Goal: Information Seeking & Learning: Learn about a topic

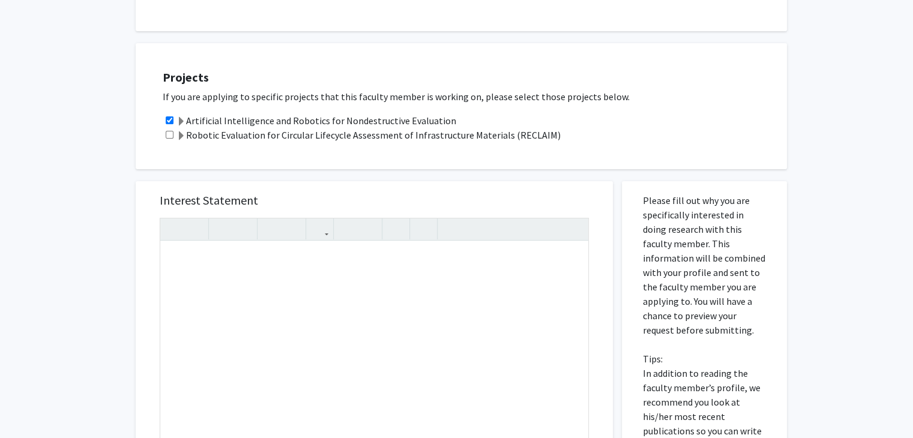
scroll to position [253, 0]
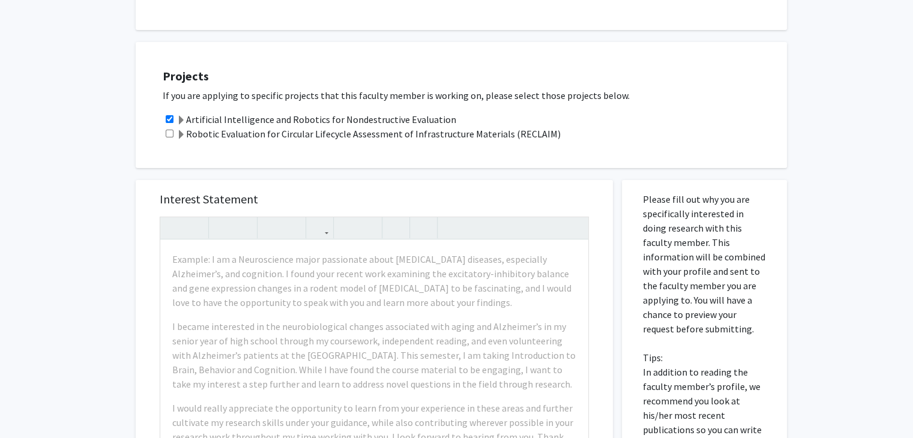
click at [331, 118] on label "Artificial Intelligence and Robotics for Nondestructive Evaluation" at bounding box center [316, 119] width 280 height 14
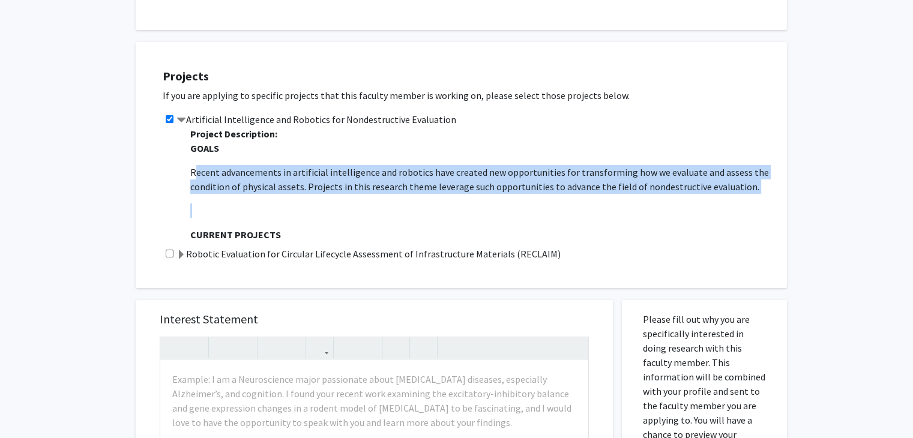
drag, startPoint x: 193, startPoint y: 169, endPoint x: 698, endPoint y: 206, distance: 506.8
click at [687, 204] on p at bounding box center [482, 211] width 585 height 14
drag, startPoint x: 185, startPoint y: 167, endPoint x: 749, endPoint y: 198, distance: 564.5
click at [749, 198] on div "Project Description: GOALS Recent advancements in artificial intelligence and r…" at bounding box center [478, 187] width 594 height 120
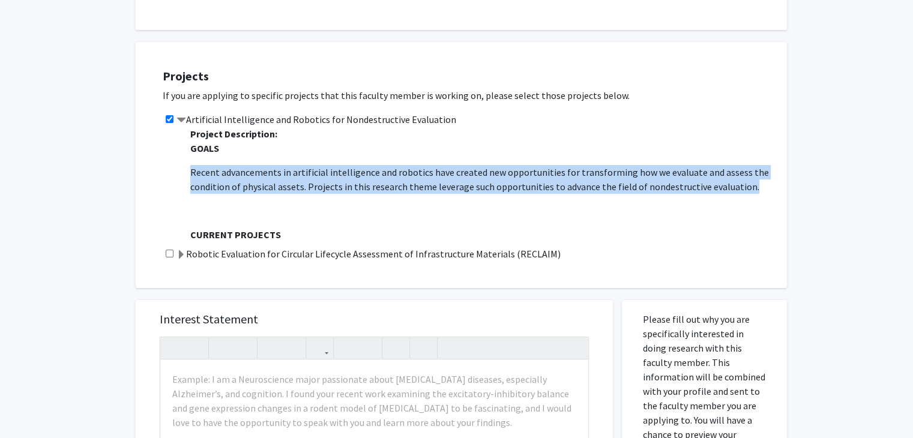
copy p "Recent advancements in artificial intelligence and robotics have created new op…"
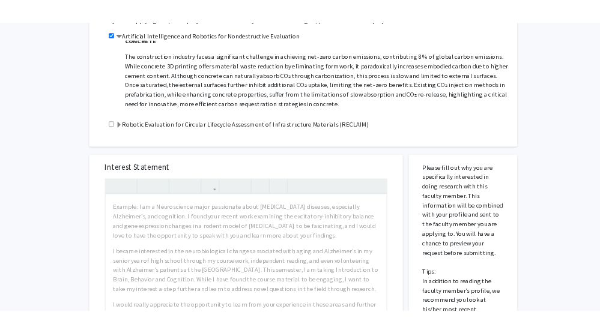
scroll to position [353, 0]
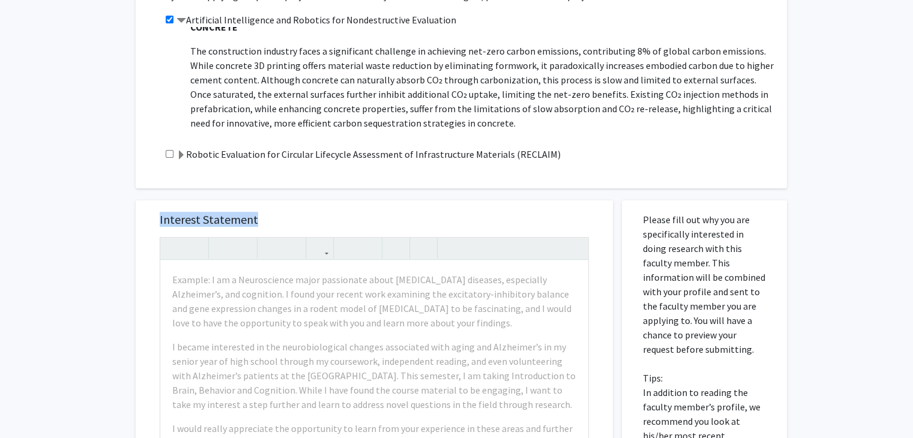
drag, startPoint x: 259, startPoint y: 218, endPoint x: 113, endPoint y: 226, distance: 145.5
click at [113, 226] on div "All Requests Request for [PERSON_NAME] Request for [PERSON_NAME] Departments: C…" at bounding box center [456, 224] width 913 height 1068
copy h5 "Interest Statement"
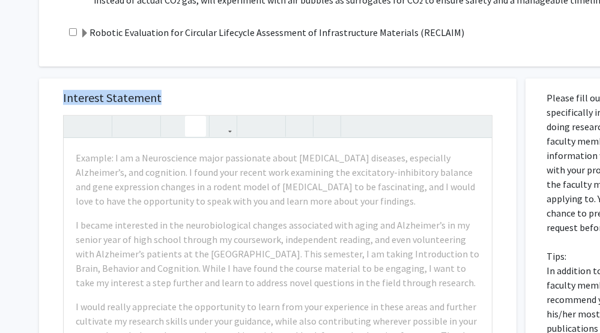
scroll to position [475, 0]
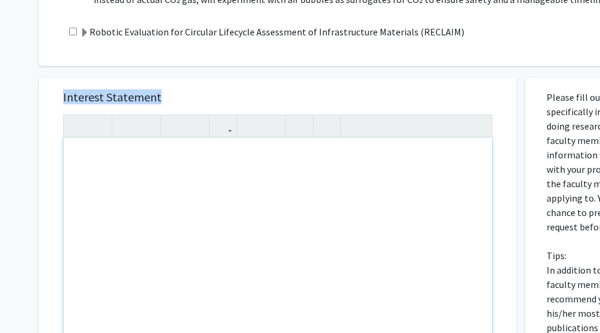
click at [178, 97] on h5 "Interest Statement" at bounding box center [277, 97] width 429 height 14
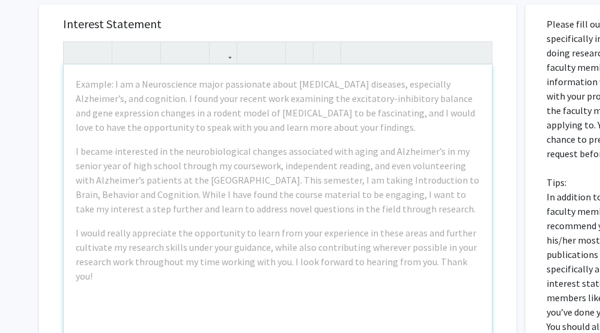
scroll to position [551, 0]
